Goal: Transaction & Acquisition: Subscribe to service/newsletter

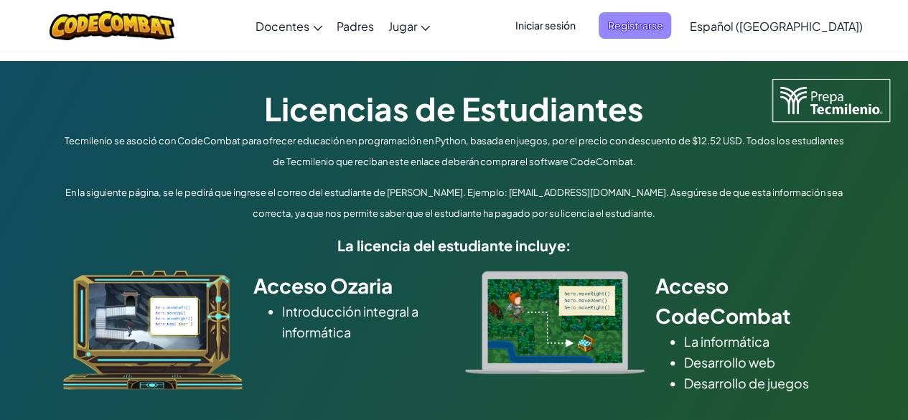
click at [671, 22] on span "Registrarse" at bounding box center [635, 25] width 73 height 27
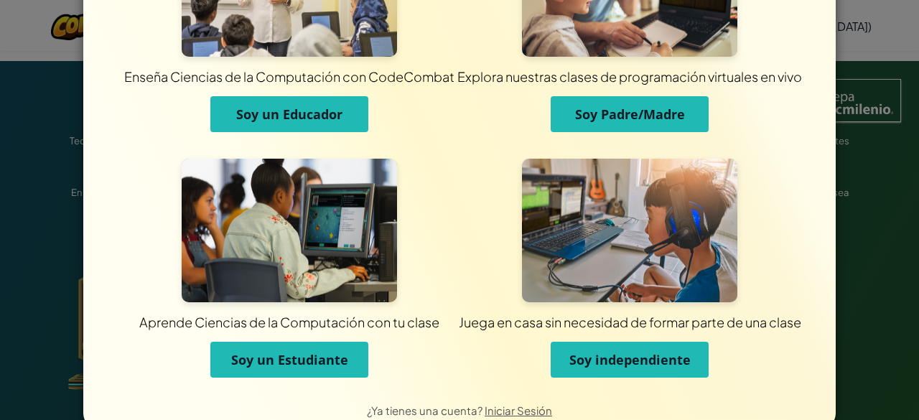
scroll to position [124, 0]
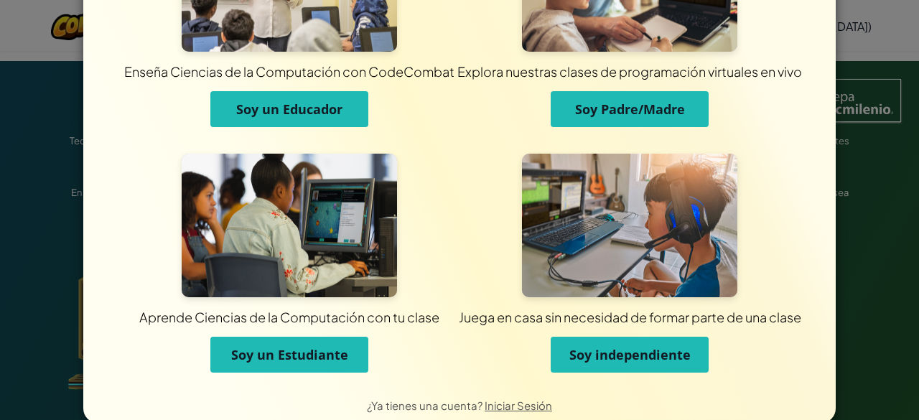
click at [573, 347] on span "Soy independiente" at bounding box center [629, 354] width 121 height 17
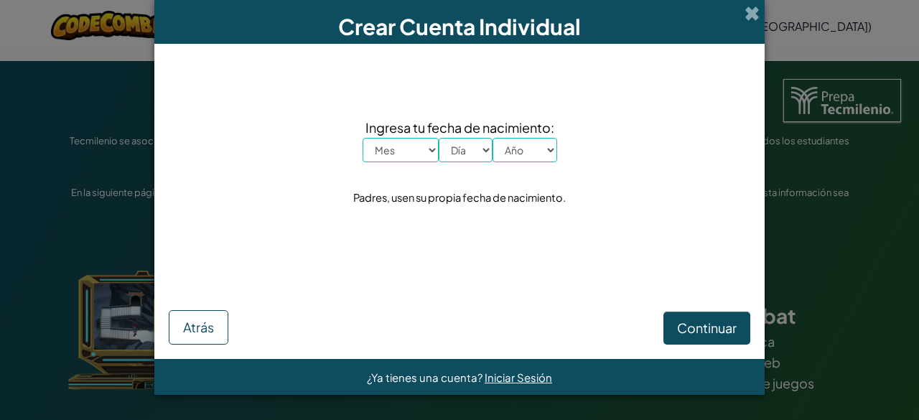
scroll to position [0, 0]
click at [403, 153] on select "Mes Enero Febrero Marzo [PERSON_NAME] [PERSON_NAME] Septiembre Octubre Noviembr…" at bounding box center [401, 150] width 76 height 24
select select "4"
click at [363, 138] on select "Mes Enero Febrero Marzo [PERSON_NAME] [PERSON_NAME] Septiembre Octubre Noviembr…" at bounding box center [401, 150] width 76 height 24
click at [470, 150] on select "Día 1 2 3 4 5 6 7 8 9 10 11 12 13 14 15 16 17 18 19 20 21 22 23 24 25 26 27 28 …" at bounding box center [466, 150] width 54 height 24
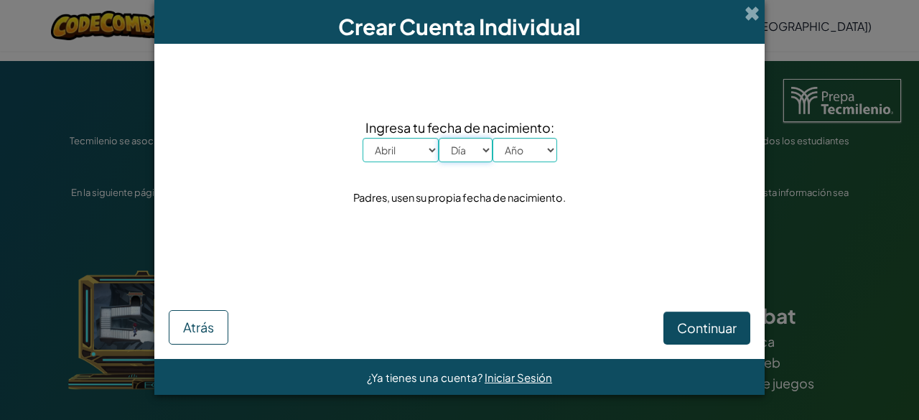
select select "6"
click at [439, 138] on select "Día 1 2 3 4 5 6 7 8 9 10 11 12 13 14 15 16 17 18 19 20 21 22 23 24 25 26 27 28 …" at bounding box center [466, 150] width 54 height 24
click at [527, 147] on select "Año 2025 2024 2023 2022 2021 2020 2019 2018 2017 2016 2015 2014 2013 2012 2011 …" at bounding box center [525, 150] width 65 height 24
select select "2000"
click at [493, 138] on select "Año 2025 2024 2023 2022 2021 2020 2019 2018 2017 2016 2015 2014 2013 2012 2011 …" at bounding box center [525, 150] width 65 height 24
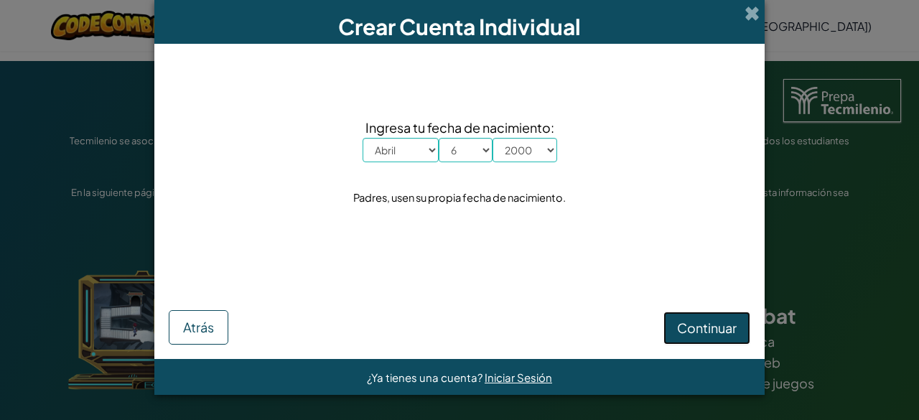
click at [711, 327] on span "Continuar" at bounding box center [707, 328] width 60 height 17
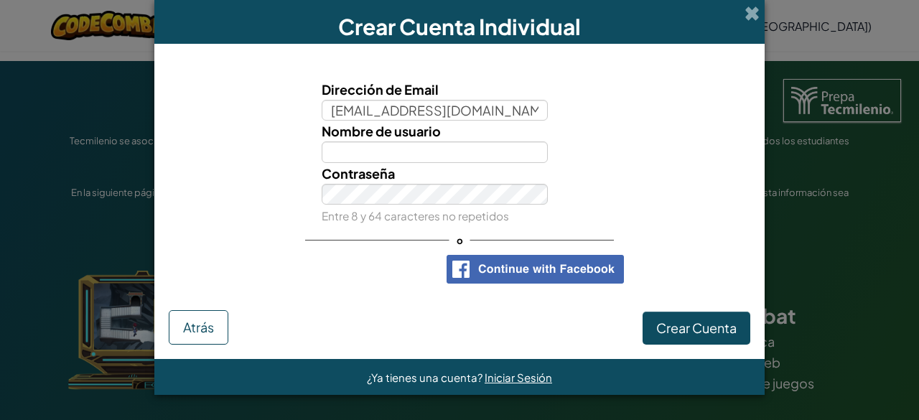
type input "[EMAIL_ADDRESS][DOMAIN_NAME]"
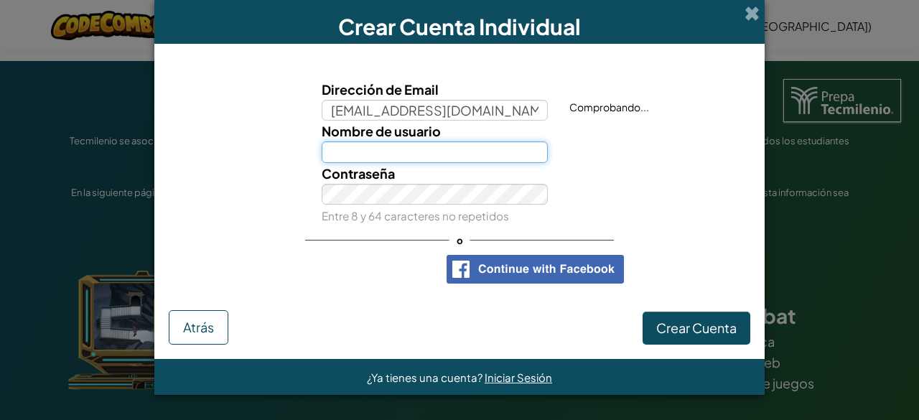
click at [421, 148] on input "Nombre de usuario" at bounding box center [435, 151] width 227 height 21
type input "a"
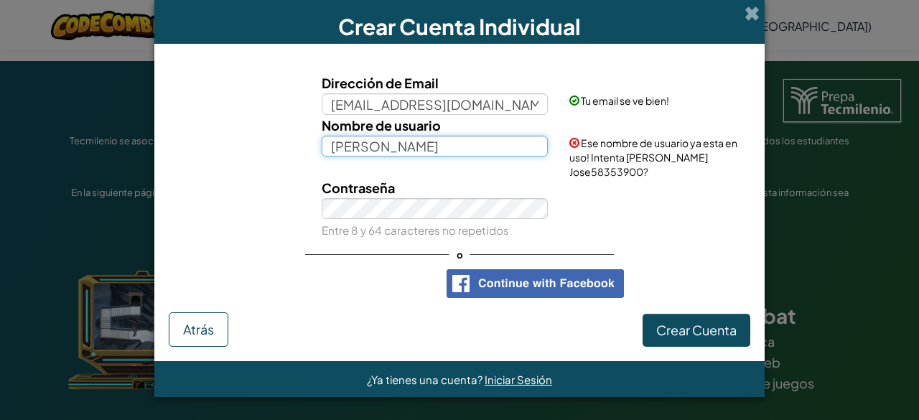
click at [437, 153] on input "[PERSON_NAME]" at bounding box center [435, 146] width 227 height 21
type input "[PERSON_NAME] Jose64"
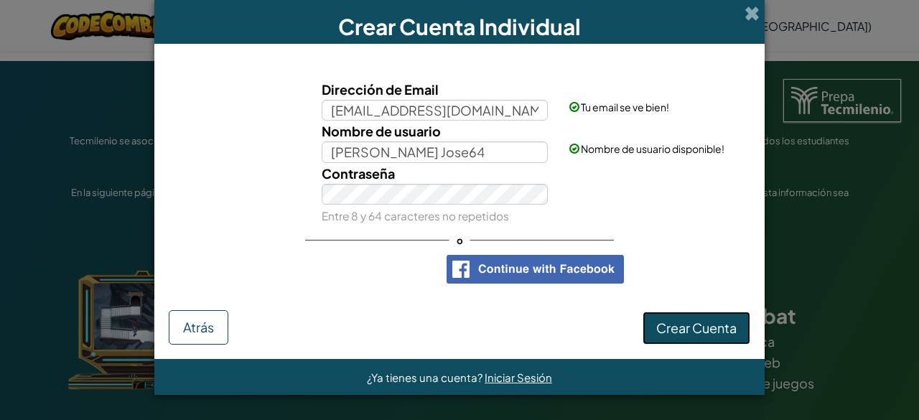
click at [689, 328] on span "Crear Cuenta" at bounding box center [696, 328] width 80 height 17
click at [676, 326] on span "Crear Cuenta" at bounding box center [696, 328] width 80 height 17
click at [681, 322] on span "Crear Cuenta" at bounding box center [696, 328] width 80 height 17
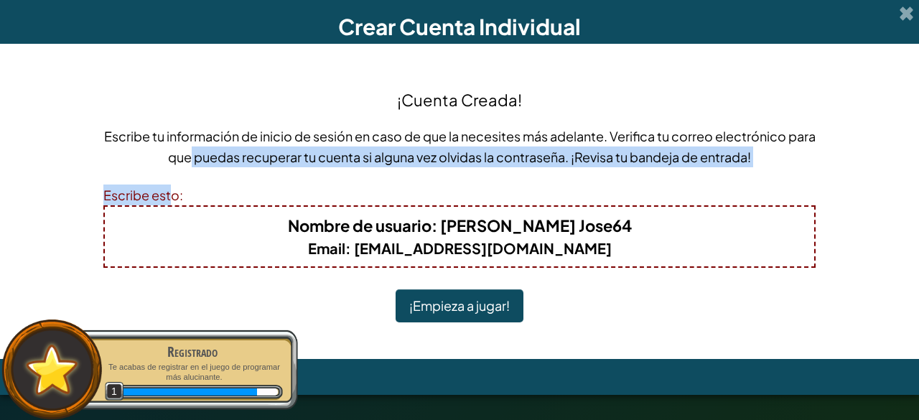
click at [167, 213] on div "¡Cuenta Creada! Escribe tu información de inicio de sesión en caso de que la ne…" at bounding box center [459, 201] width 712 height 286
